Goal: Check status: Check status

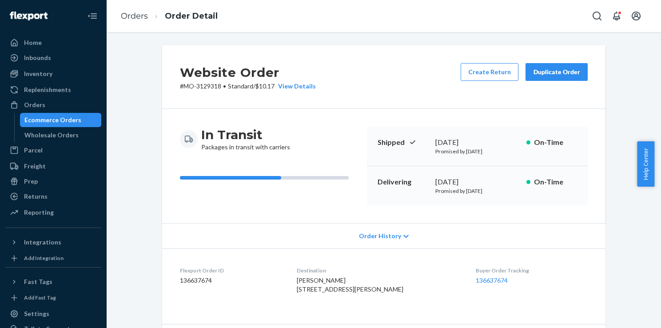
scroll to position [356, 0]
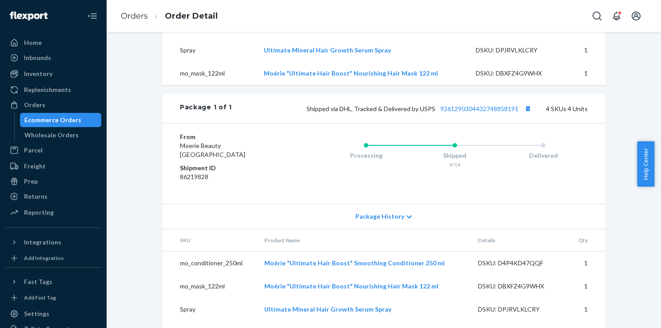
click at [78, 118] on div "Ecommerce Orders" at bounding box center [61, 120] width 80 height 12
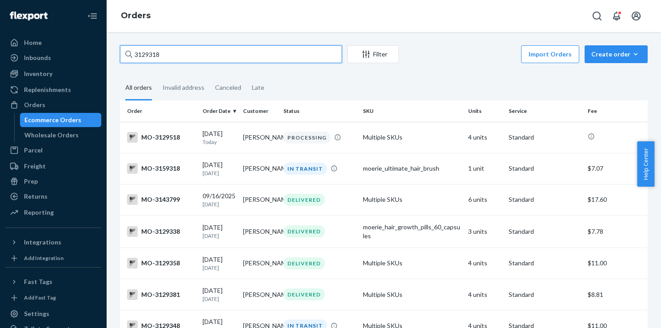
click at [242, 46] on input "3129318" at bounding box center [231, 54] width 222 height 18
paste input "[PERSON_NAME]"
type input "[PERSON_NAME]"
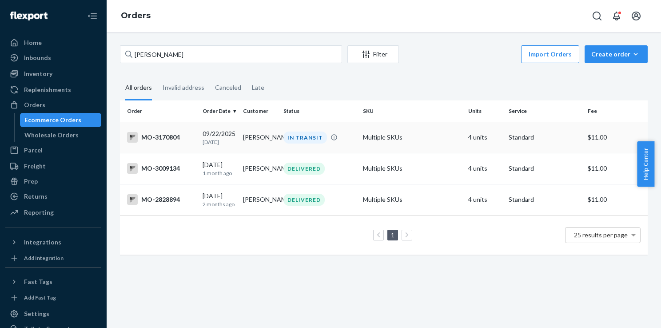
click at [267, 143] on td "[PERSON_NAME]" at bounding box center [260, 137] width 40 height 31
